Goal: Entertainment & Leisure: Browse casually

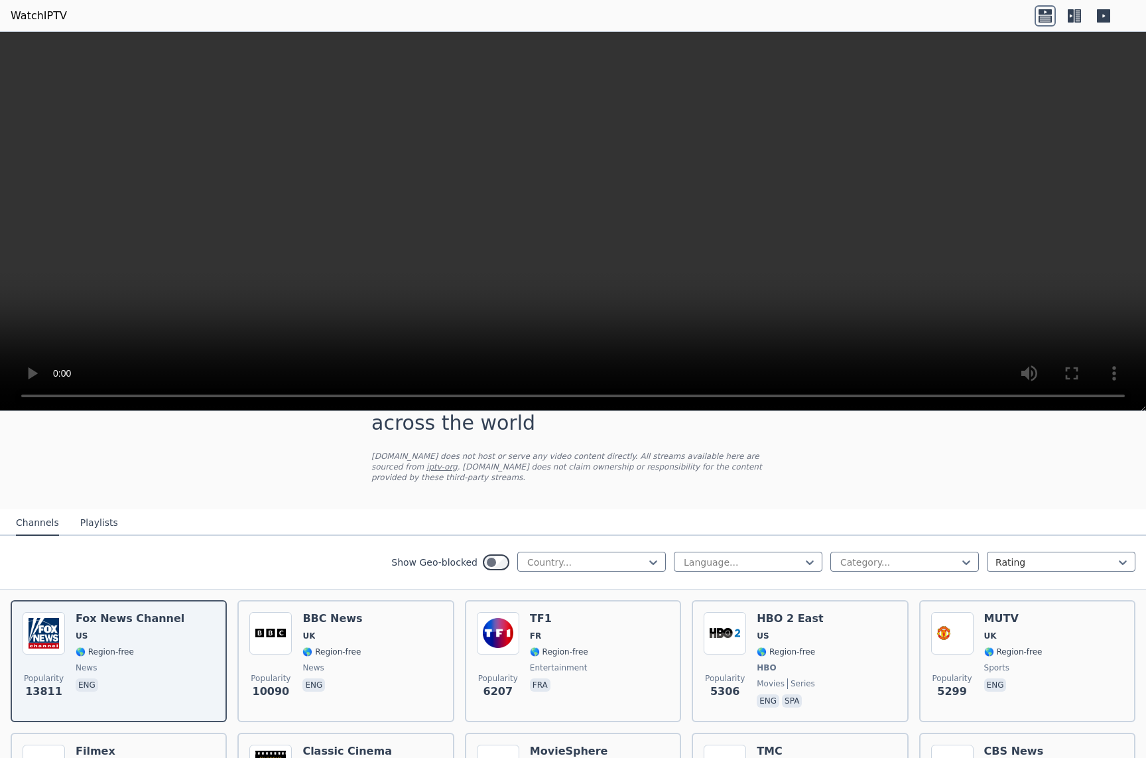
scroll to position [38, 0]
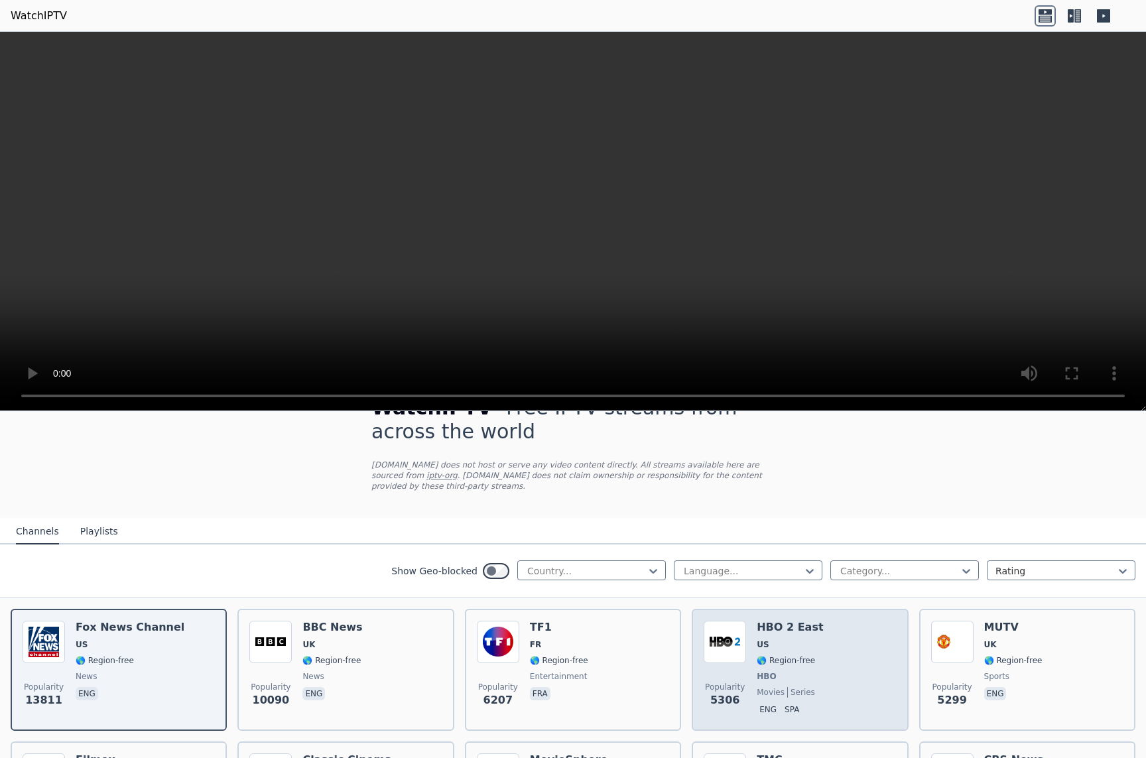
click at [781, 638] on div "HBO 2 East US 🌎 Region-free HBO movies series eng spa" at bounding box center [789, 670] width 66 height 98
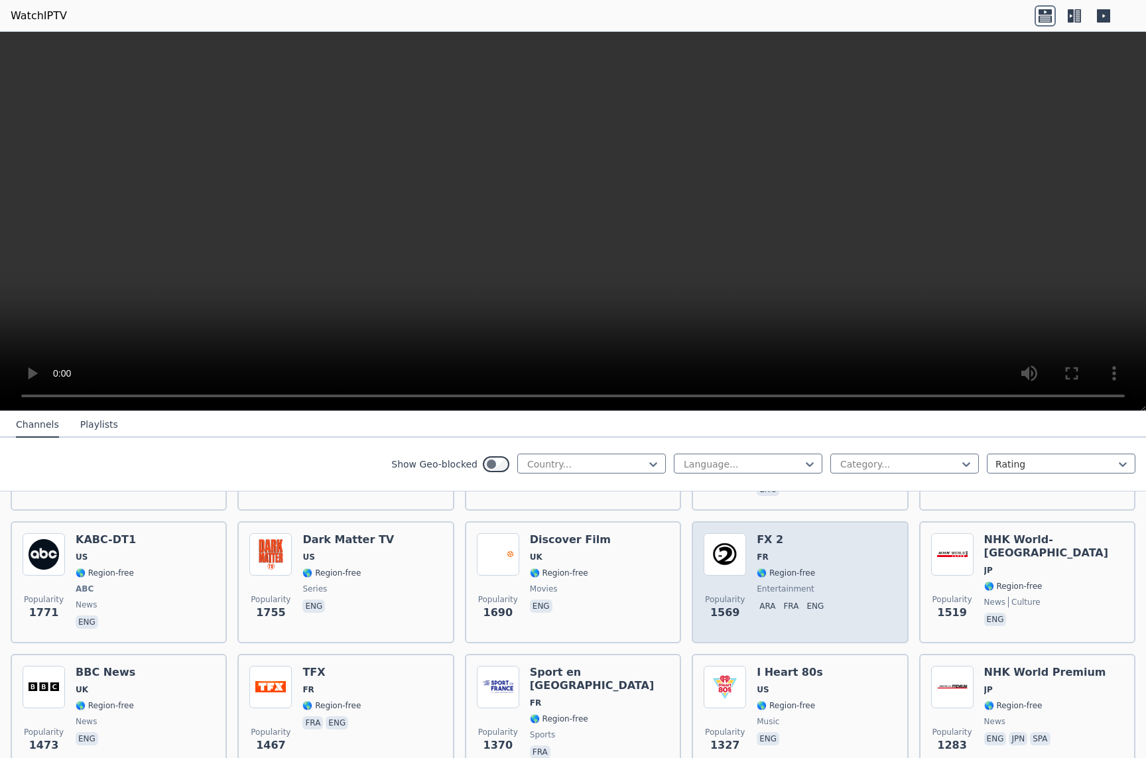
scroll to position [779, 0]
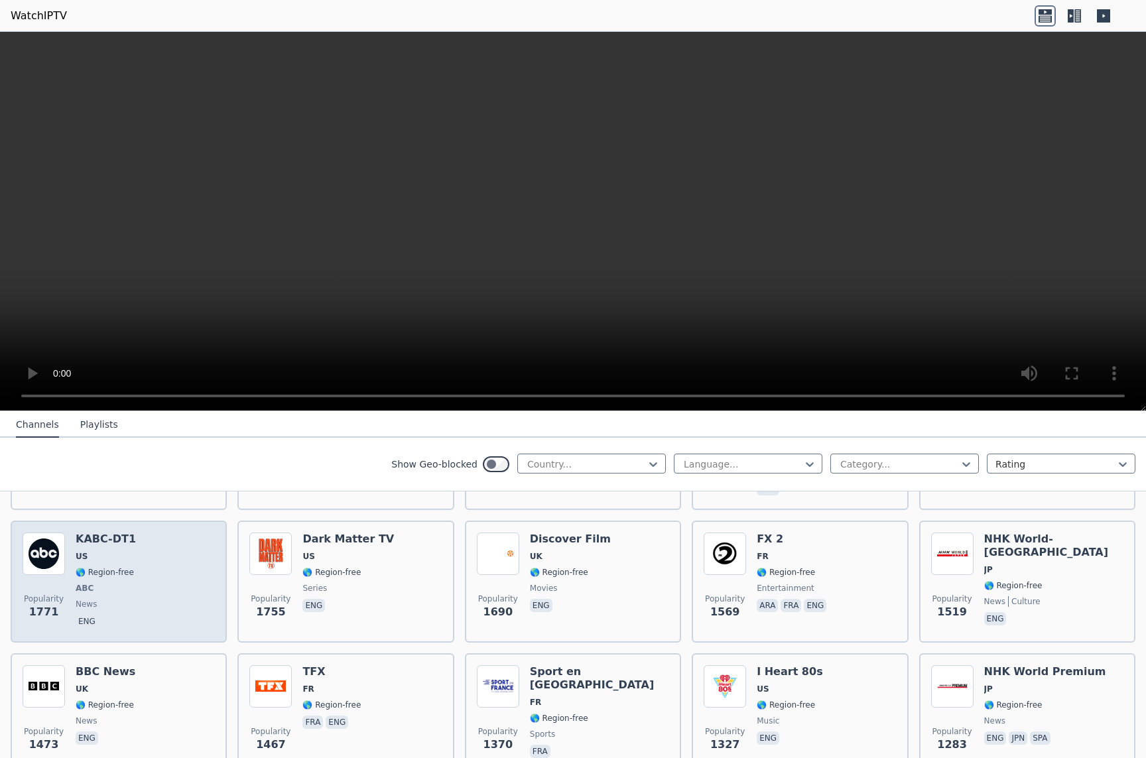
click at [149, 541] on div "Popularity 1771 KABC-DT1 US 🌎 Region-free ABC news eng" at bounding box center [119, 581] width 192 height 98
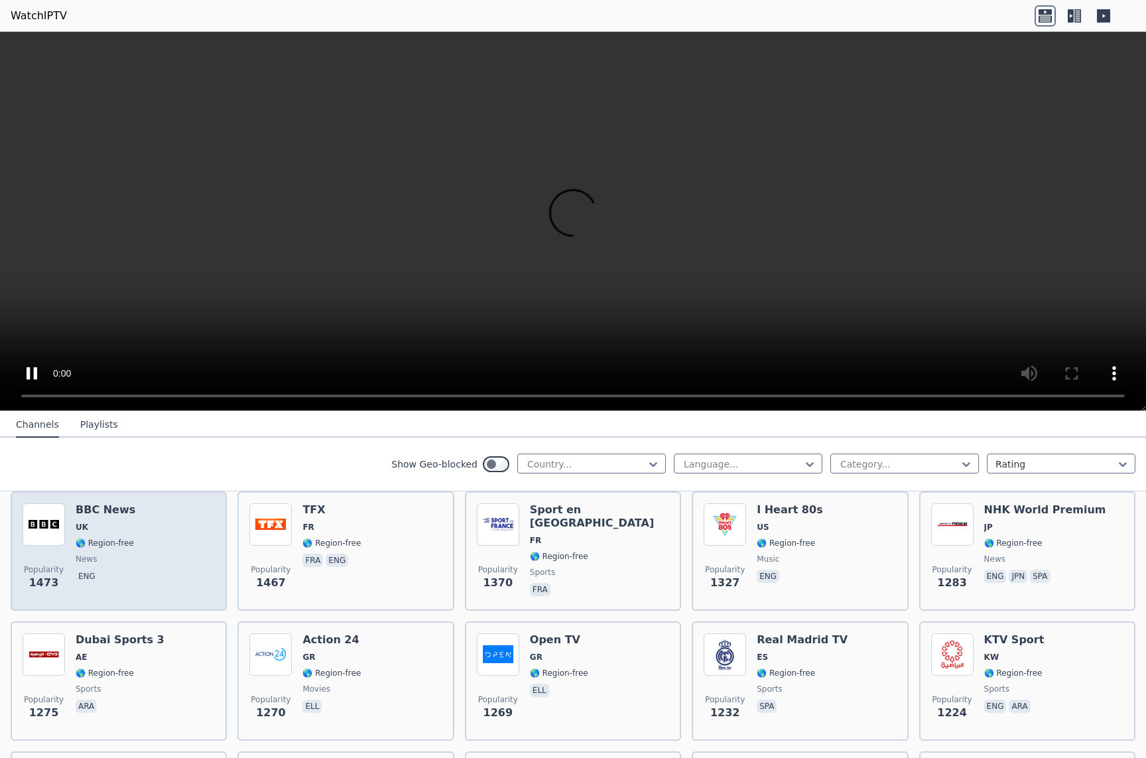
scroll to position [955, 0]
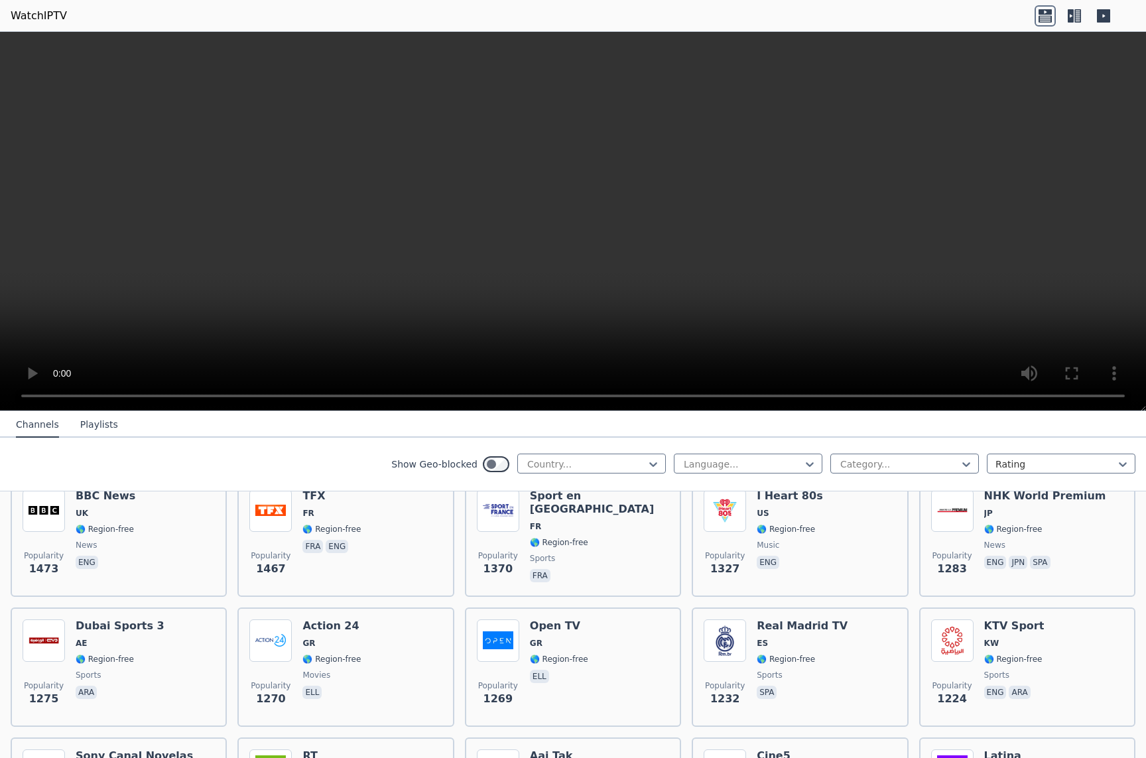
click at [109, 430] on button "Playlists" at bounding box center [99, 424] width 38 height 25
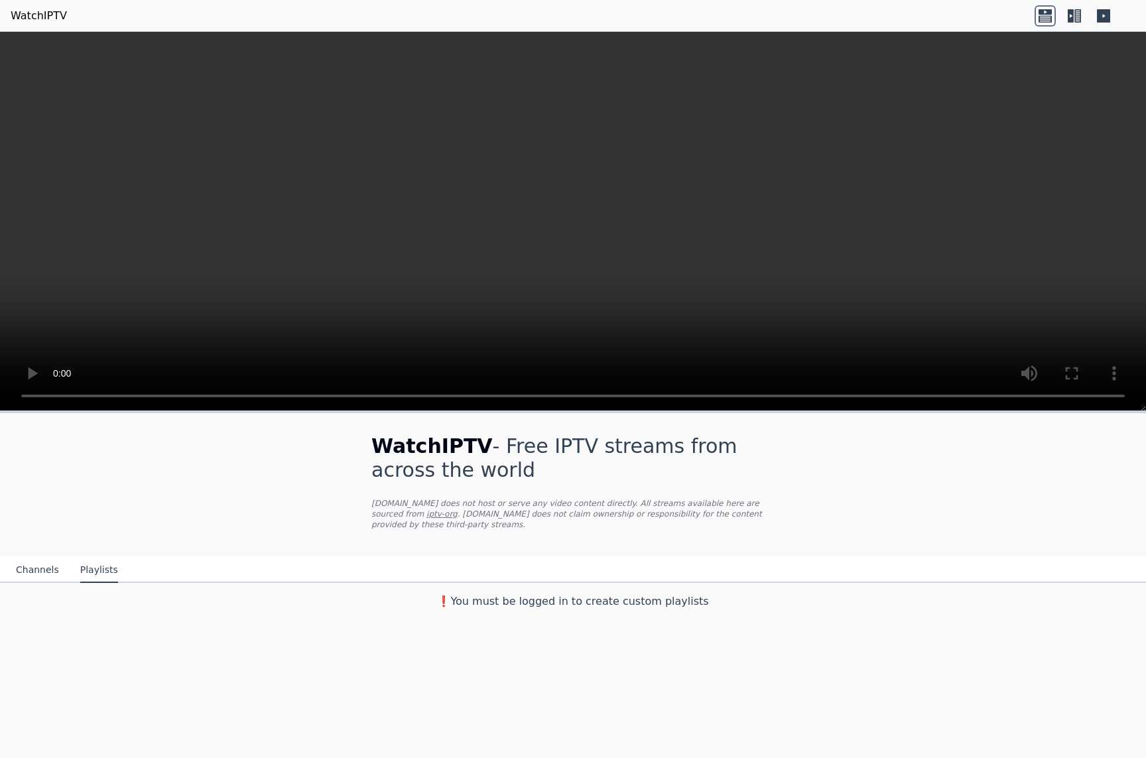
scroll to position [0, 0]
click at [33, 574] on button "Channels" at bounding box center [37, 570] width 43 height 25
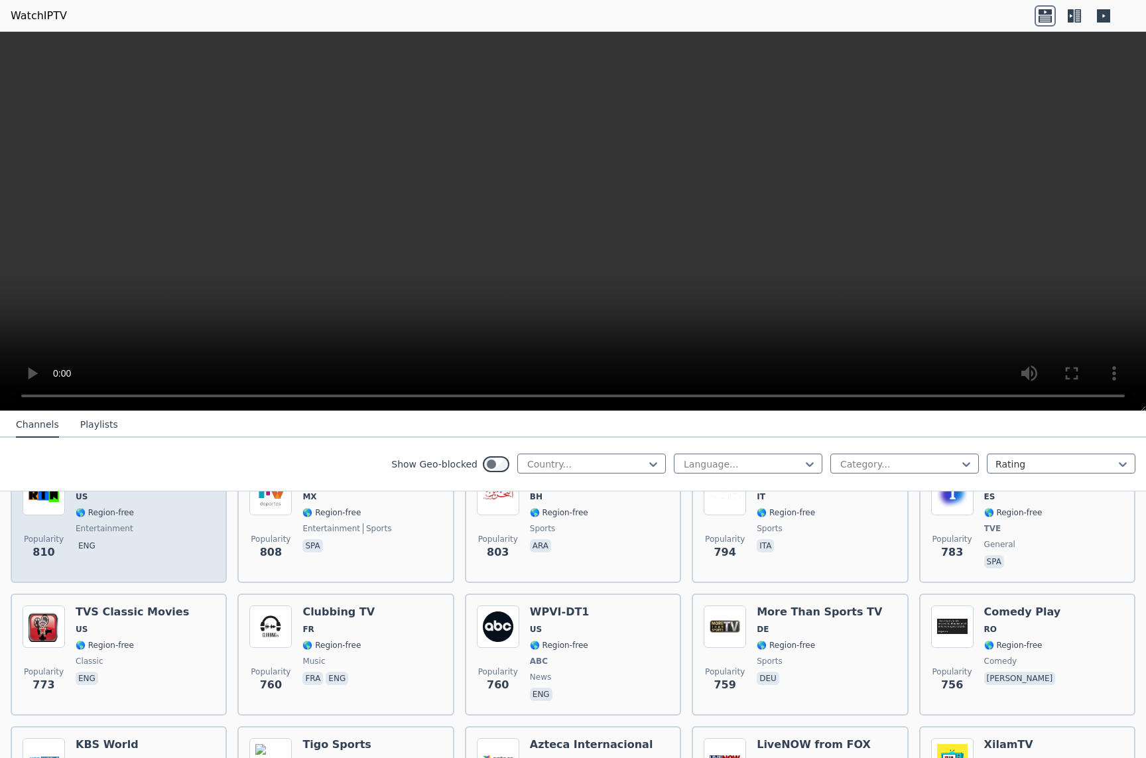
scroll to position [2155, 0]
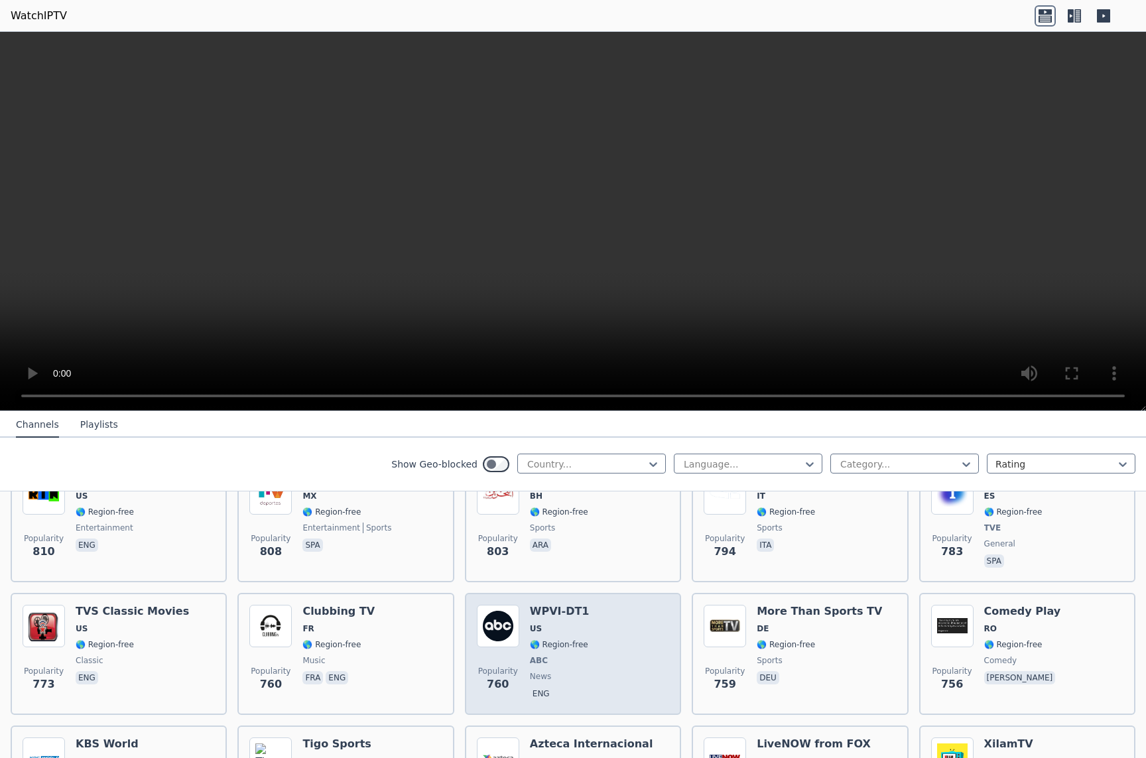
click at [587, 624] on span "US" at bounding box center [560, 628] width 60 height 11
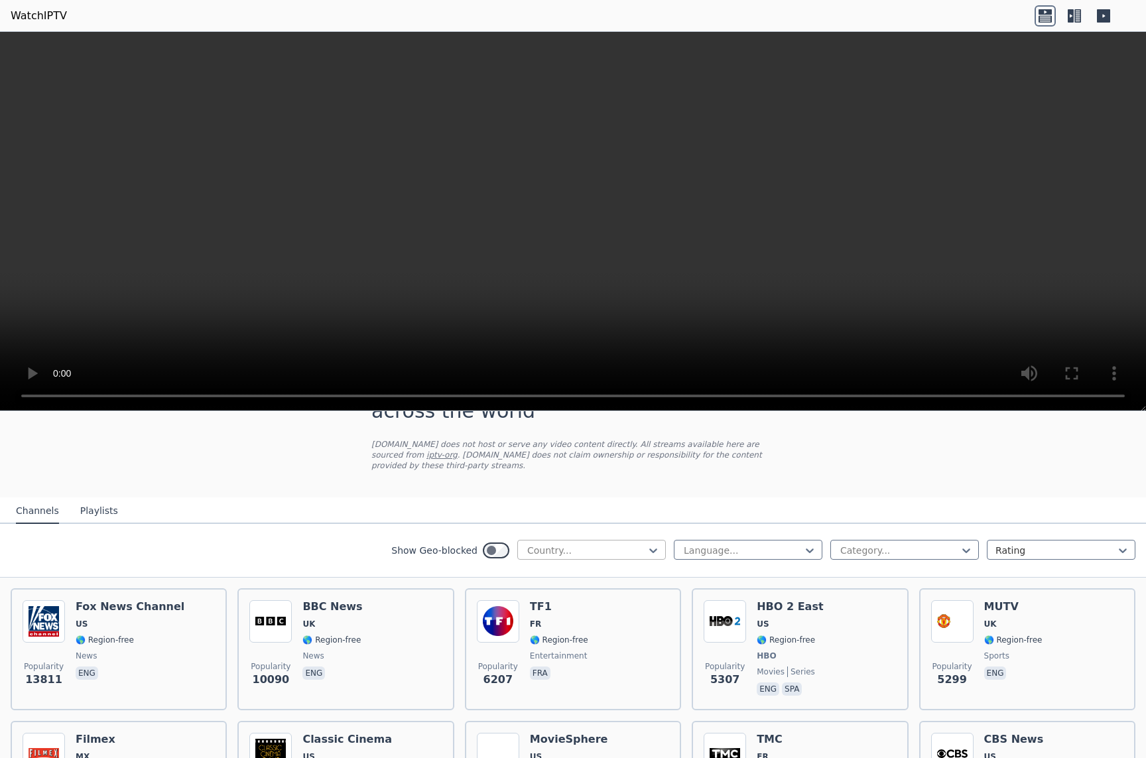
scroll to position [62, 0]
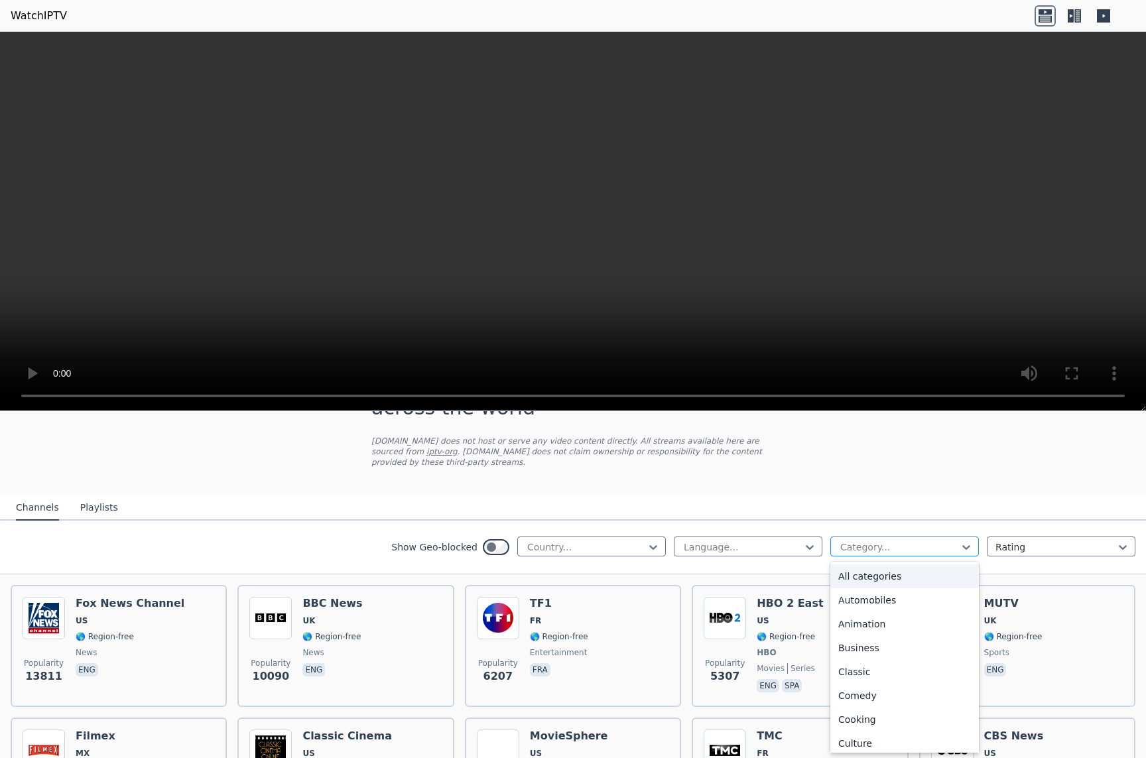
click at [889, 544] on div at bounding box center [899, 546] width 121 height 13
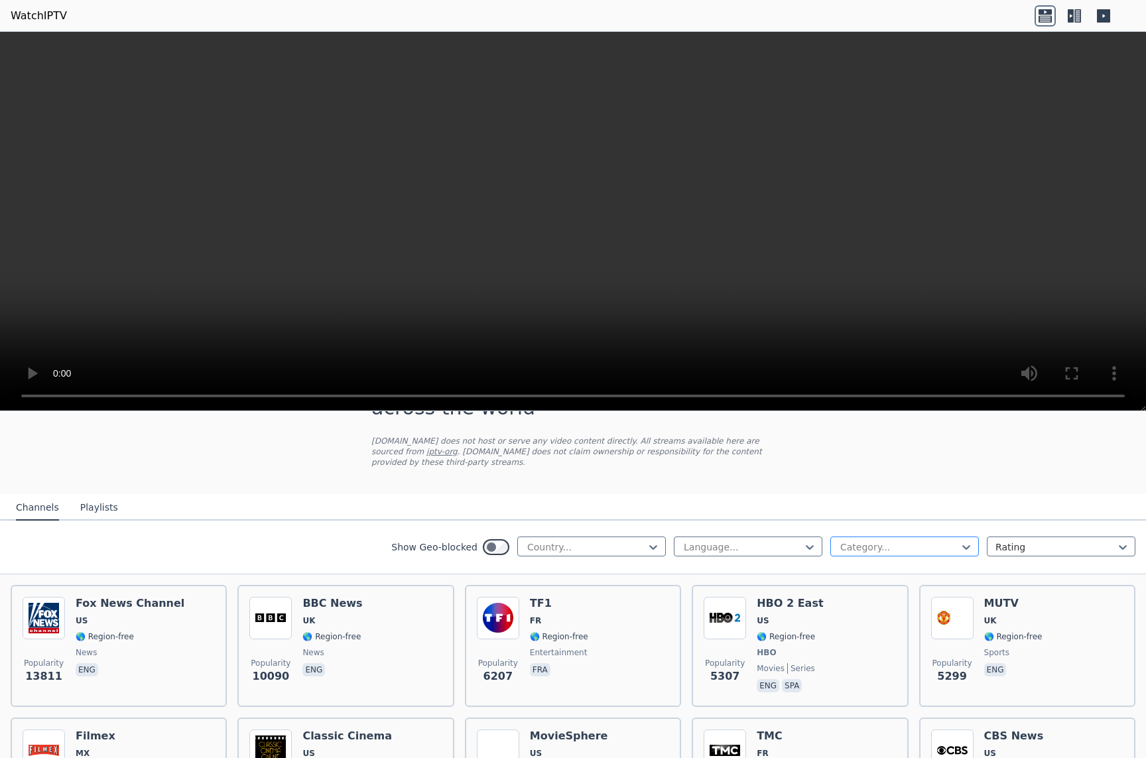
click at [889, 544] on div at bounding box center [899, 546] width 121 height 13
click at [630, 538] on div "Country..." at bounding box center [591, 546] width 149 height 20
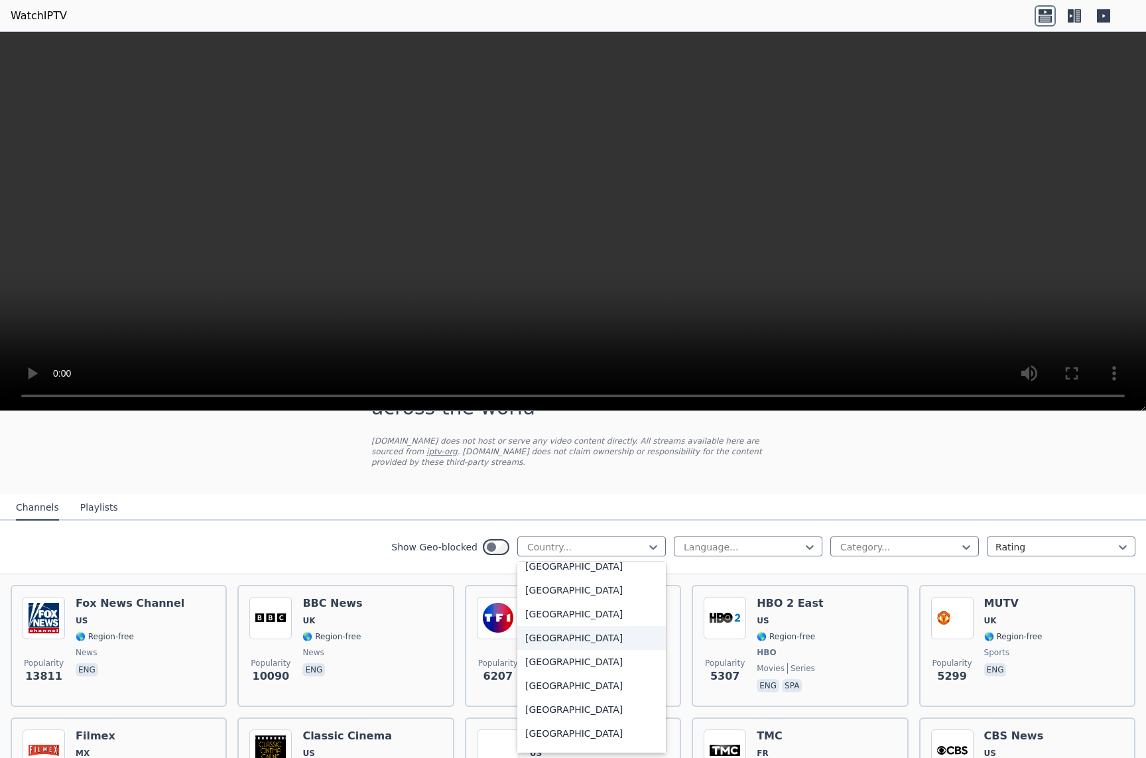
click at [591, 640] on div "[GEOGRAPHIC_DATA]" at bounding box center [591, 638] width 149 height 24
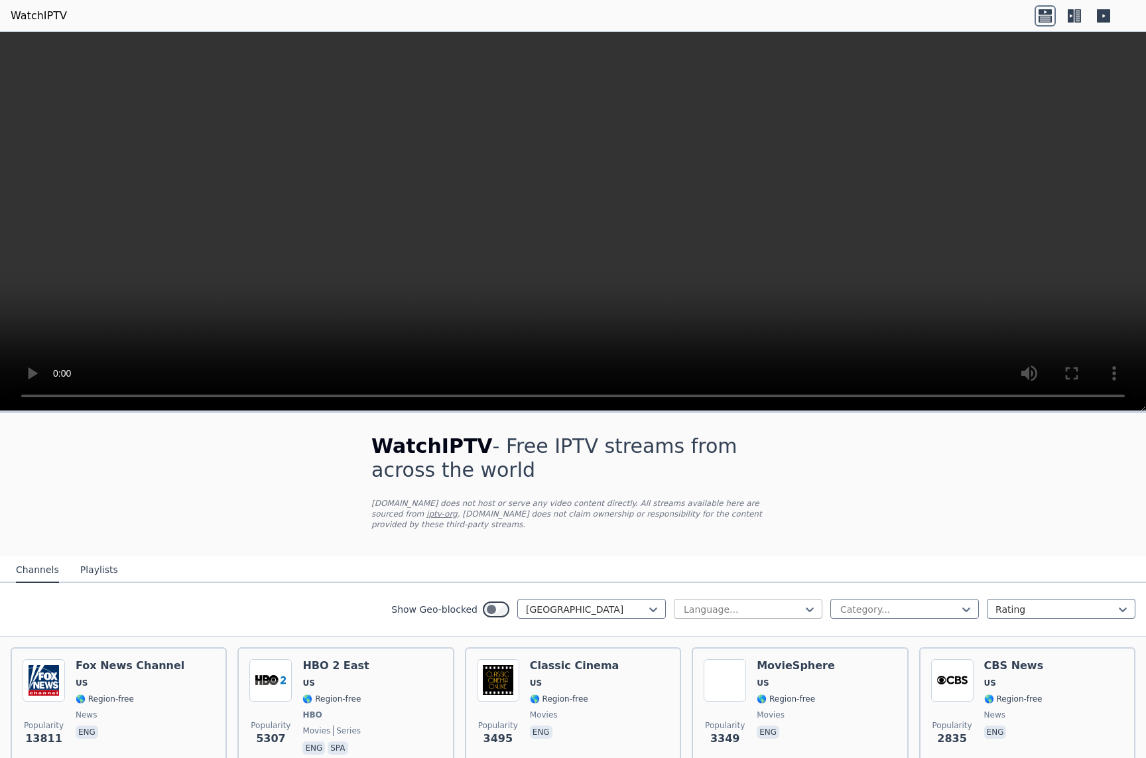
click at [716, 611] on div "Language..." at bounding box center [743, 609] width 118 height 13
click at [711, 682] on div "English" at bounding box center [748, 686] width 149 height 24
click at [896, 585] on div "Show Geo-blocked United States option English, selected. English Category... Ra…" at bounding box center [573, 610] width 1146 height 54
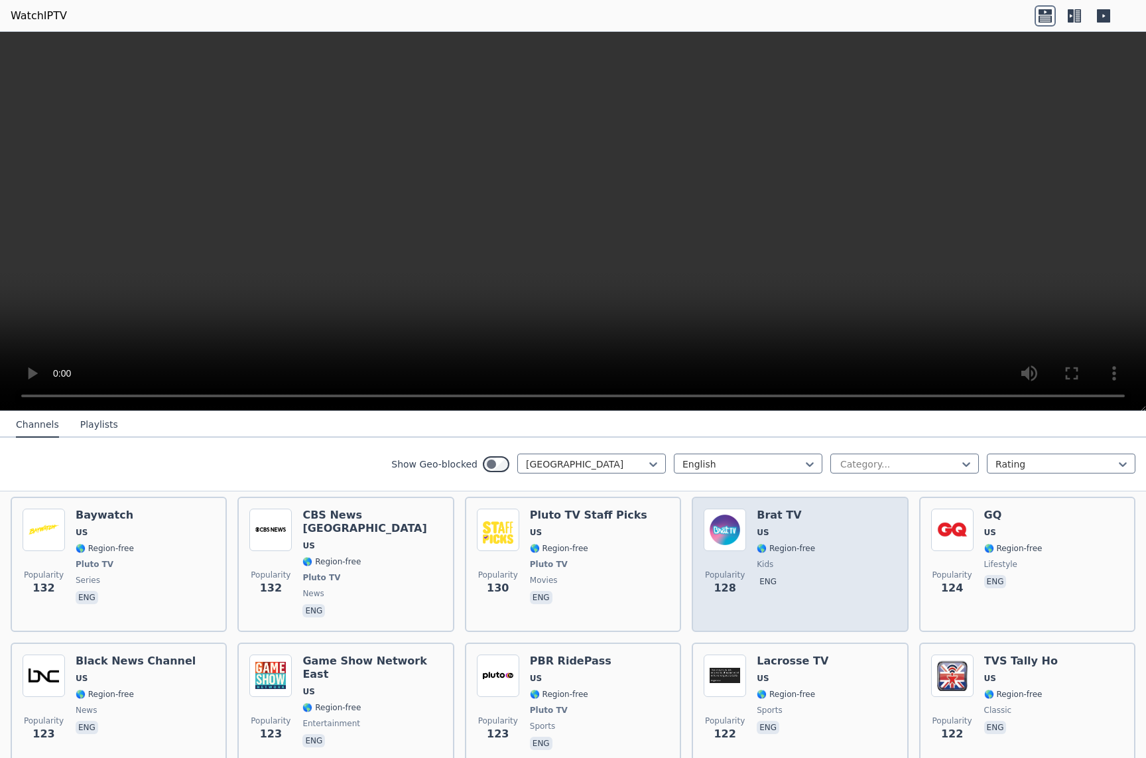
scroll to position [3978, 0]
